Goal: Task Accomplishment & Management: Use online tool/utility

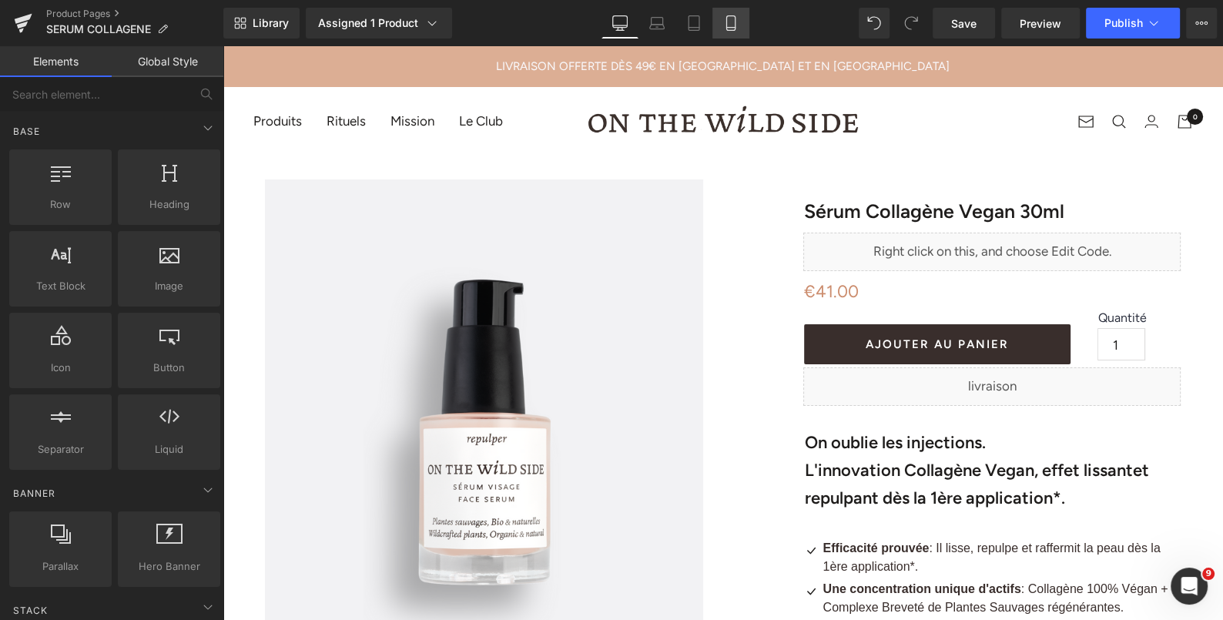
drag, startPoint x: 729, startPoint y: 19, endPoint x: 164, endPoint y: 243, distance: 607.6
click at [729, 19] on icon at bounding box center [730, 22] width 15 height 15
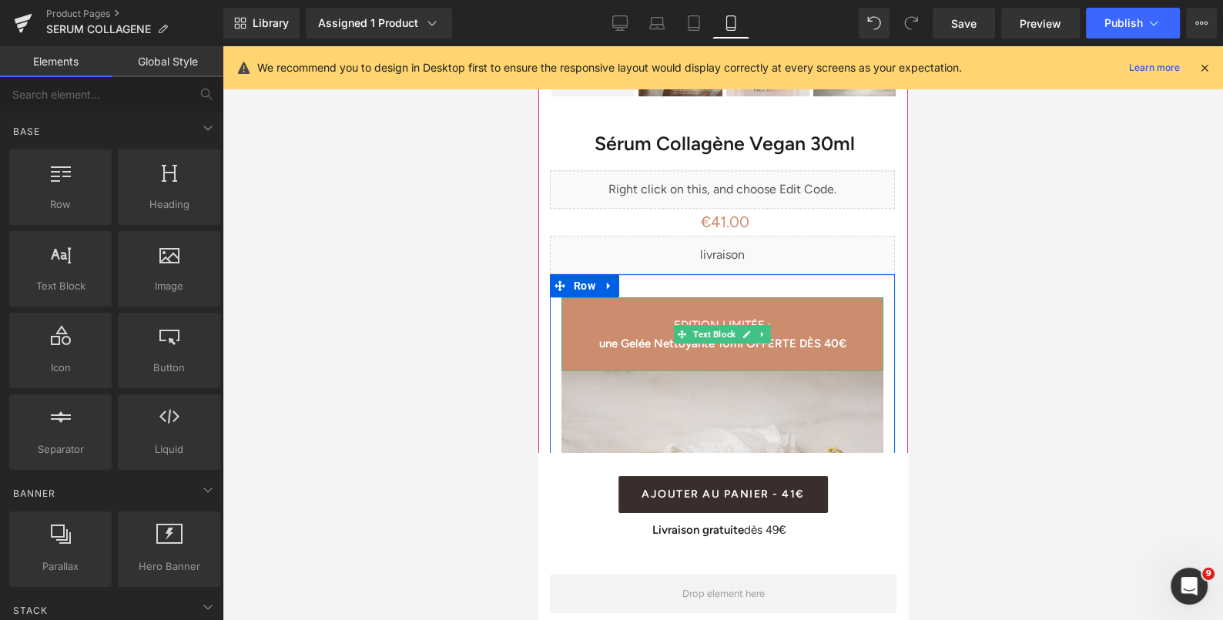
scroll to position [701, 0]
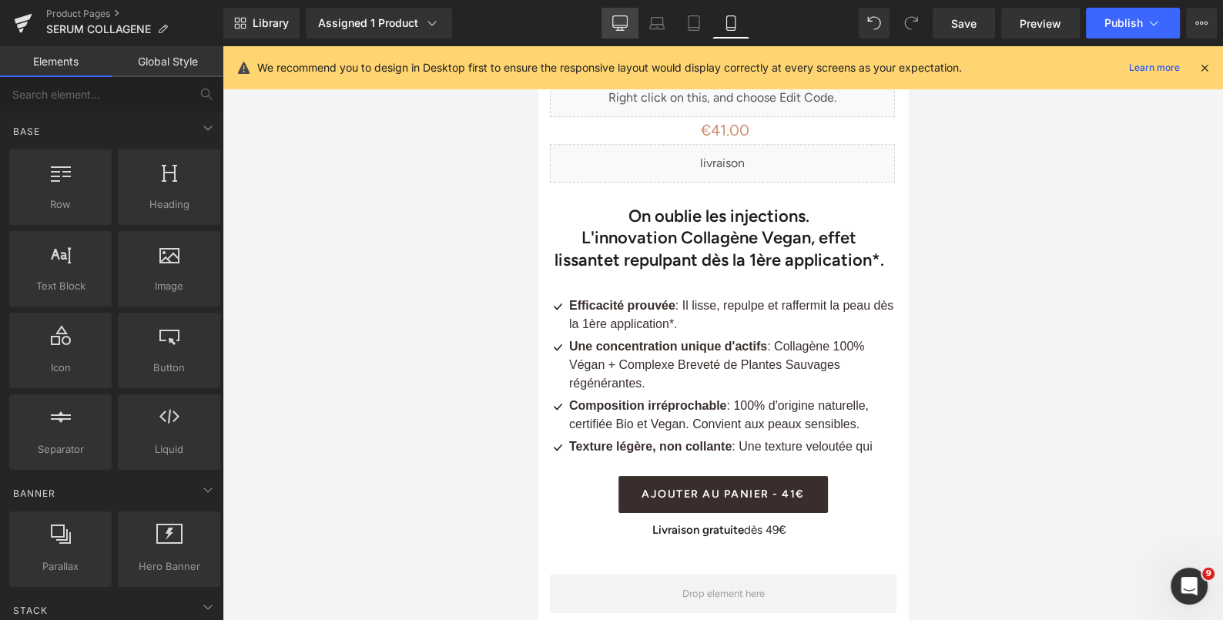
click at [611, 25] on link "Desktop" at bounding box center [619, 23] width 37 height 31
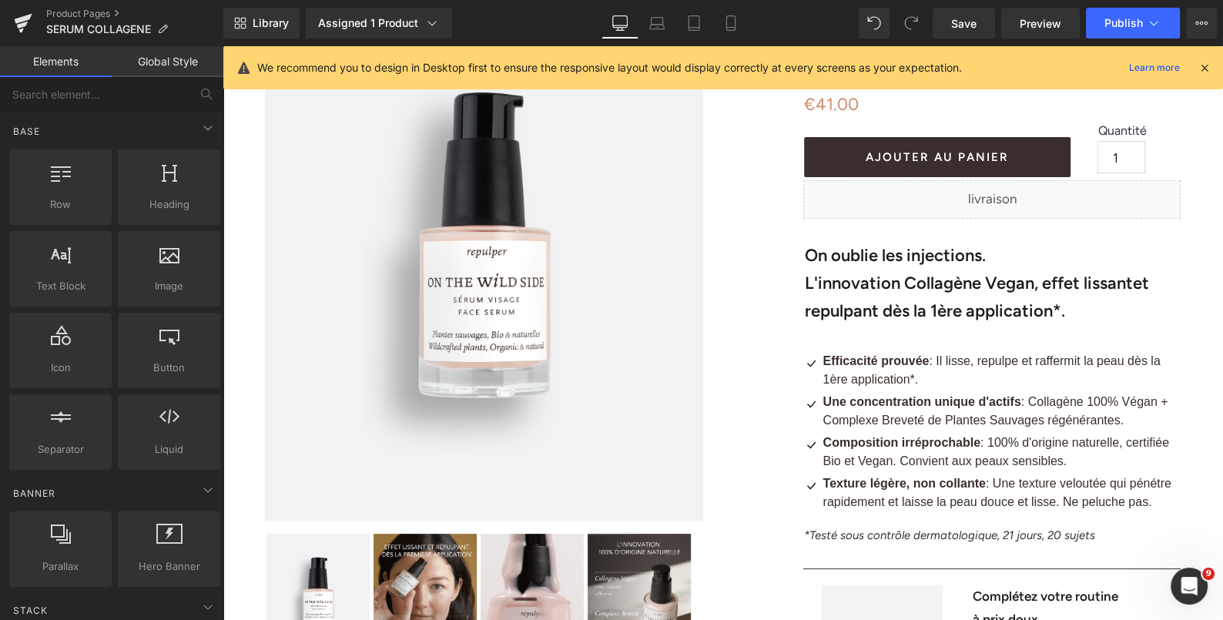
scroll to position [186, 0]
click at [898, 276] on b "L'innovation Collagène Vegan, effet lissant" at bounding box center [968, 283] width 328 height 21
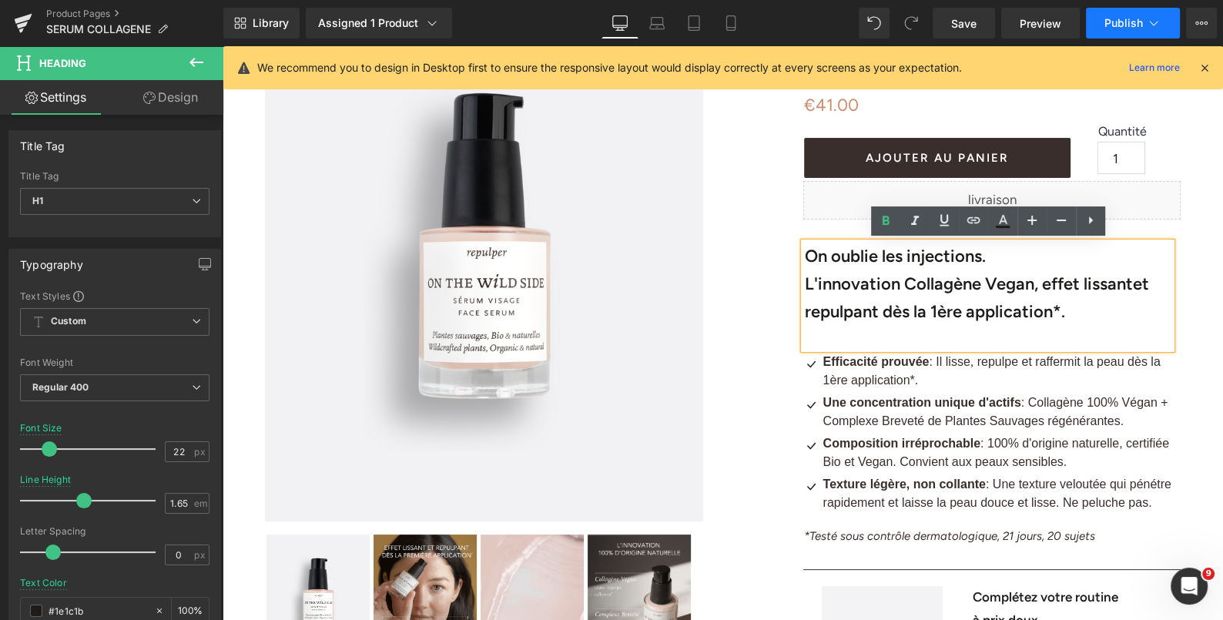
click at [1129, 23] on span "Publish" at bounding box center [1123, 23] width 38 height 12
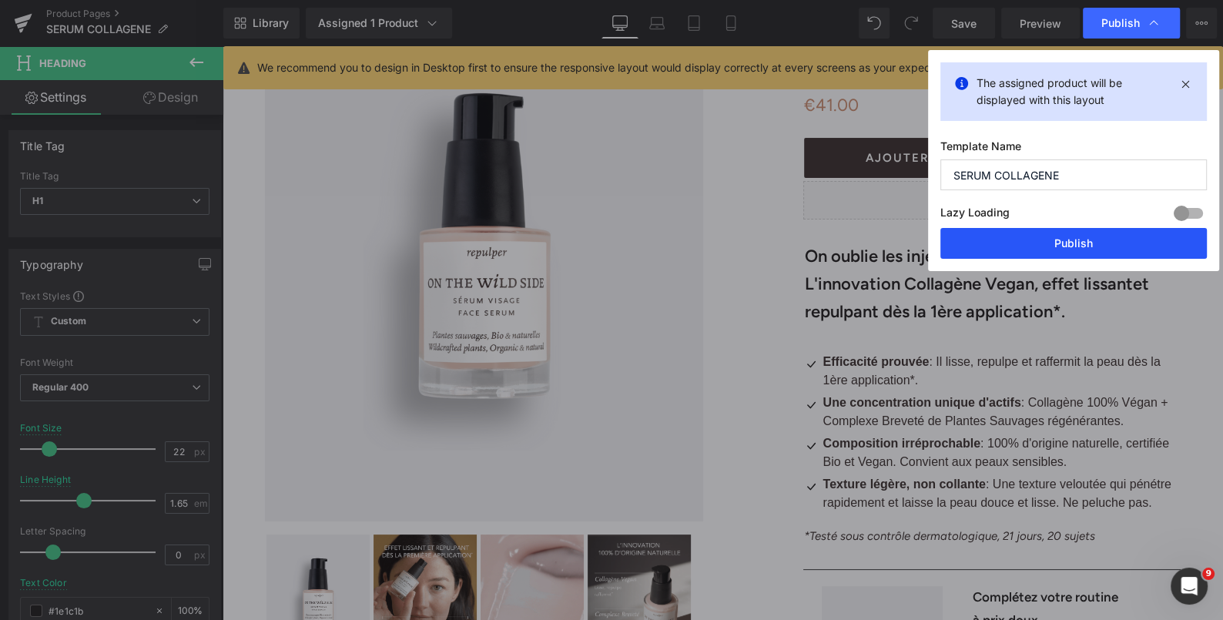
click at [1022, 249] on button "Publish" at bounding box center [1073, 243] width 266 height 31
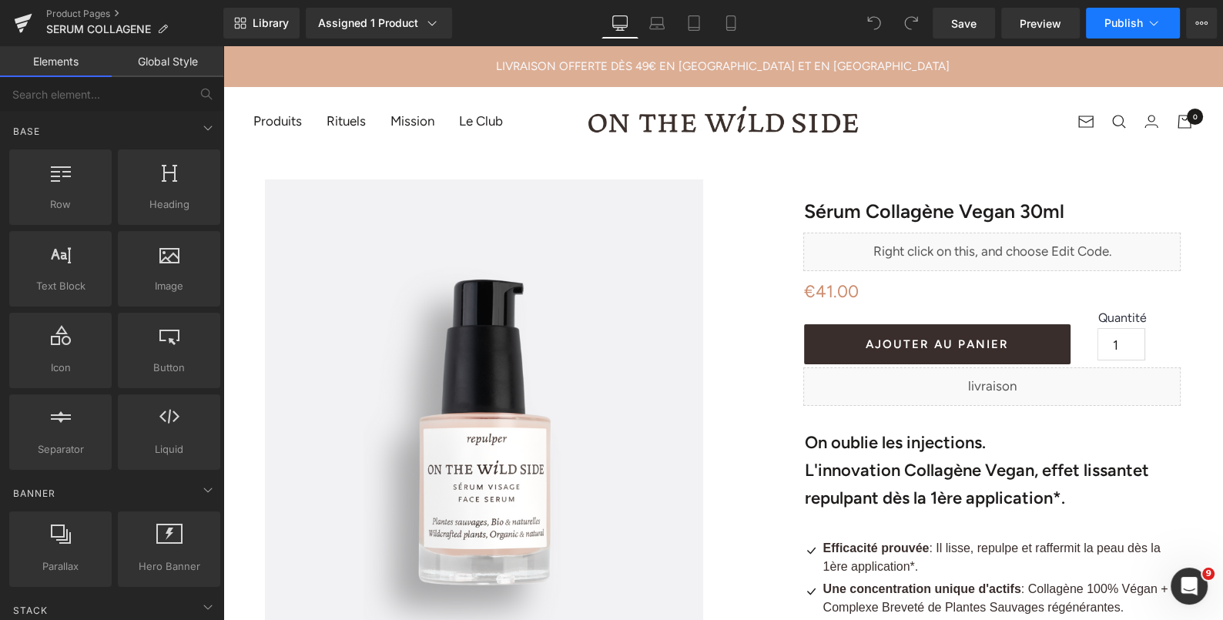
click at [1113, 13] on button "Publish" at bounding box center [1133, 23] width 94 height 31
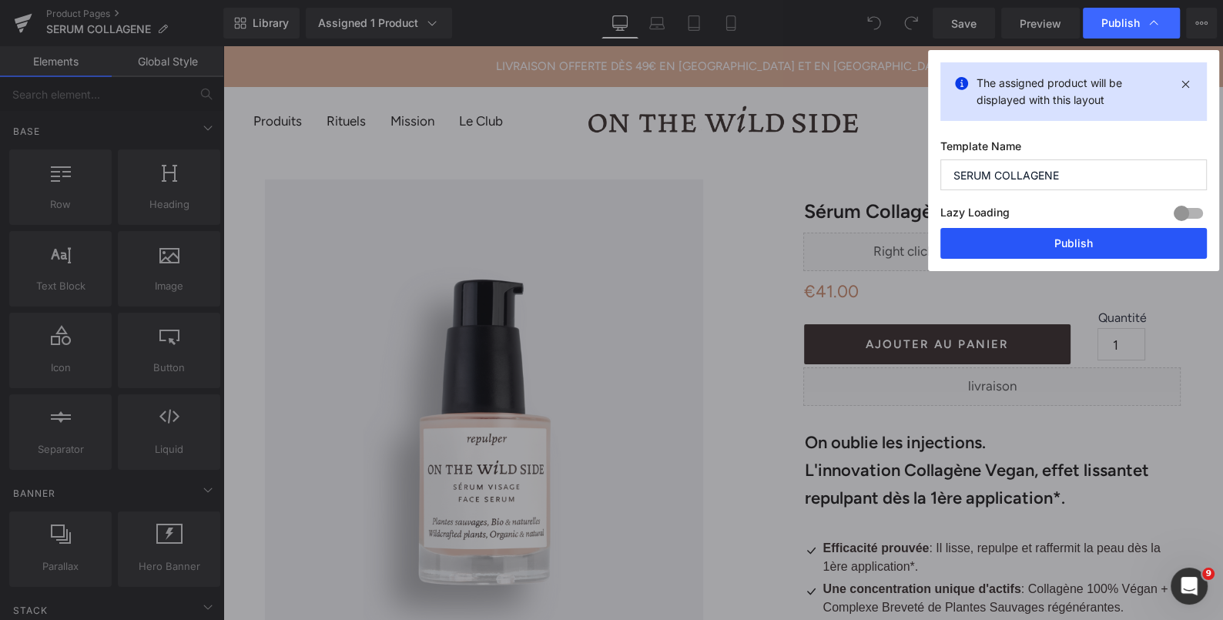
click at [1031, 234] on button "Publish" at bounding box center [1073, 243] width 266 height 31
